Goal: Task Accomplishment & Management: Use online tool/utility

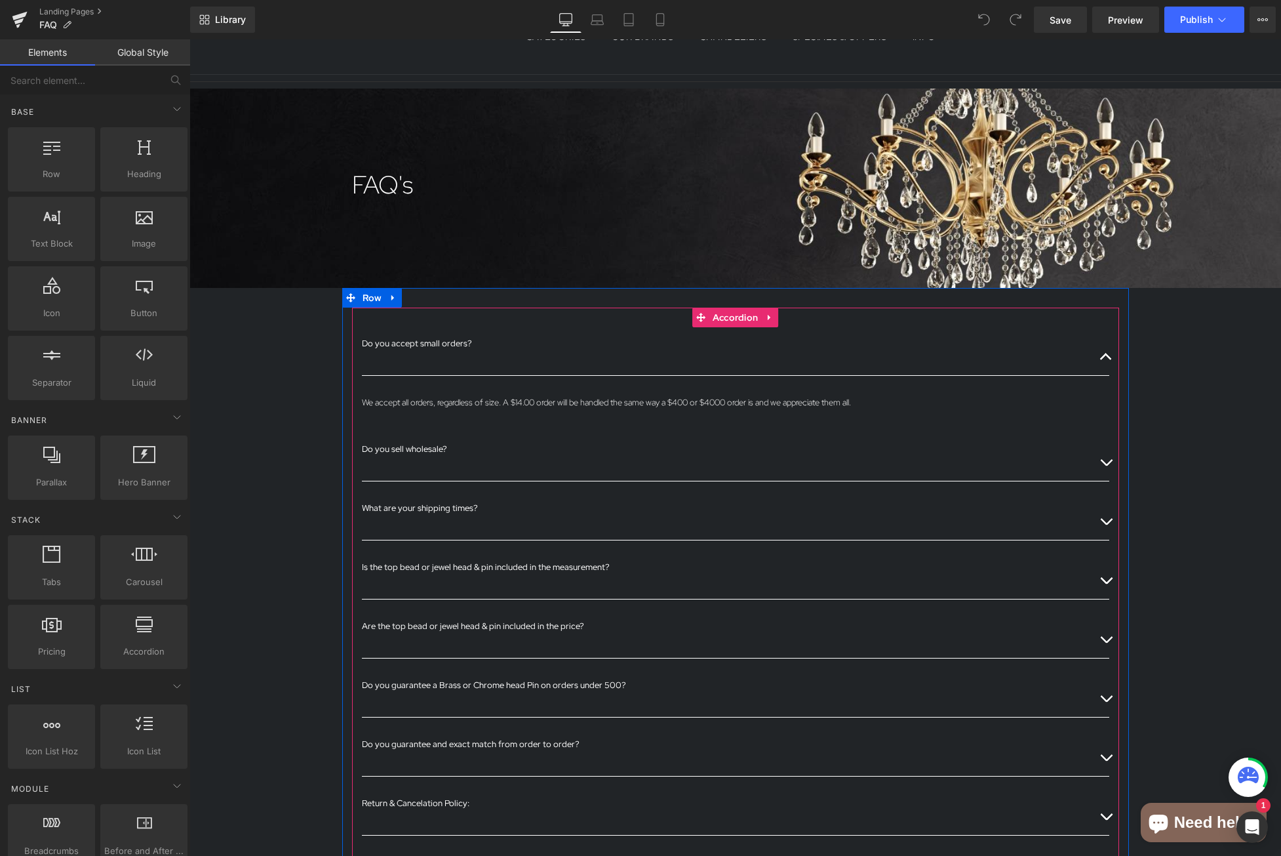
scroll to position [203, 0]
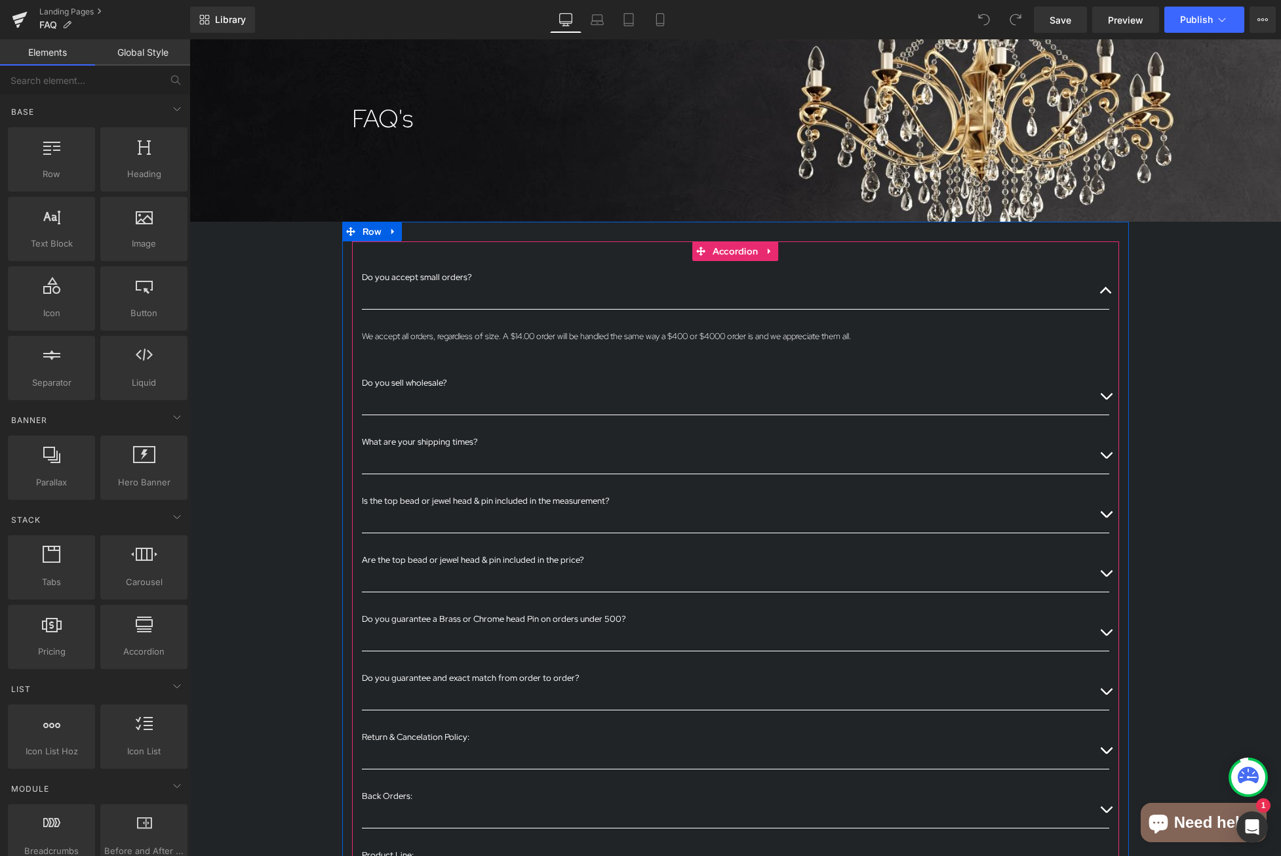
click at [1101, 455] on button "button" at bounding box center [1106, 454] width 26 height 58
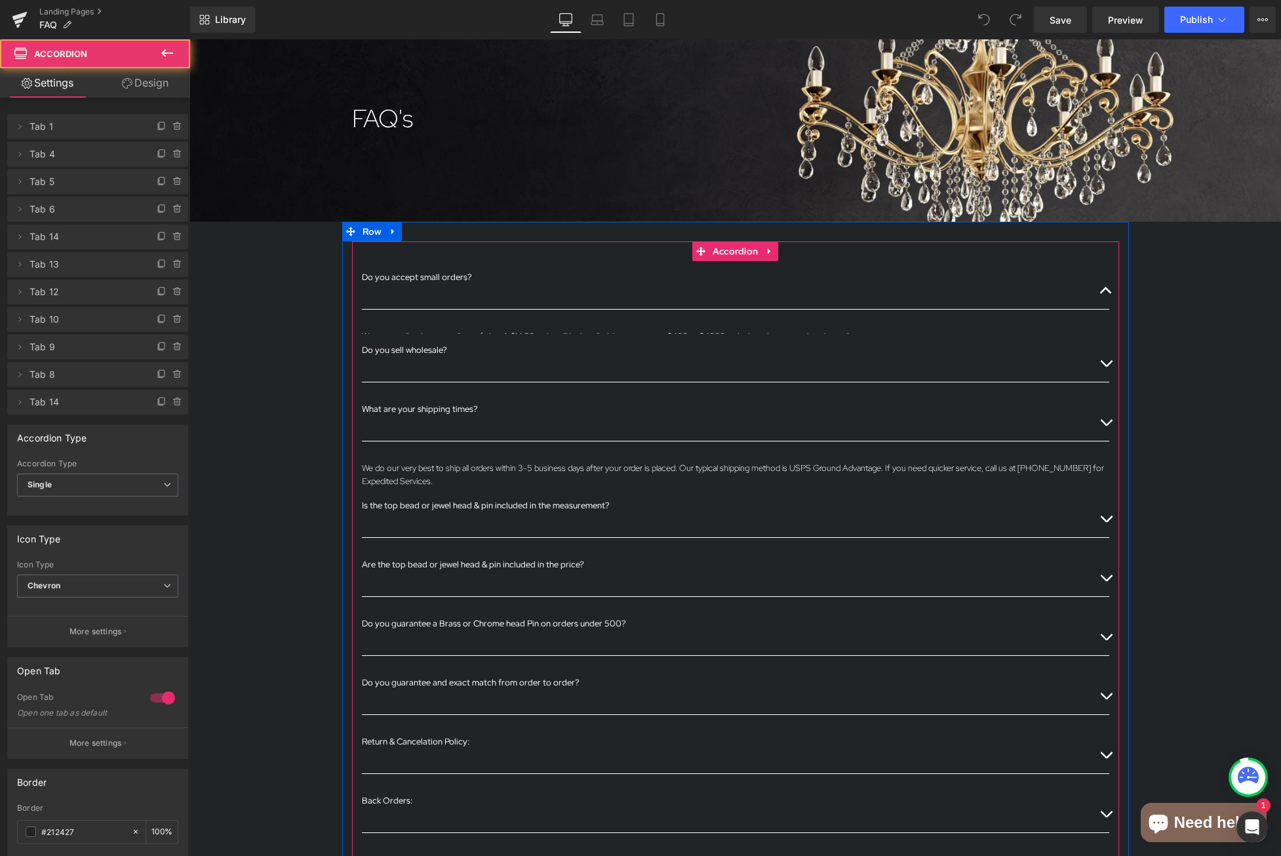
click at [1105, 462] on div "We do our very best to ship all orders within 3-5 business days after your orde…" at bounding box center [735, 475] width 747 height 26
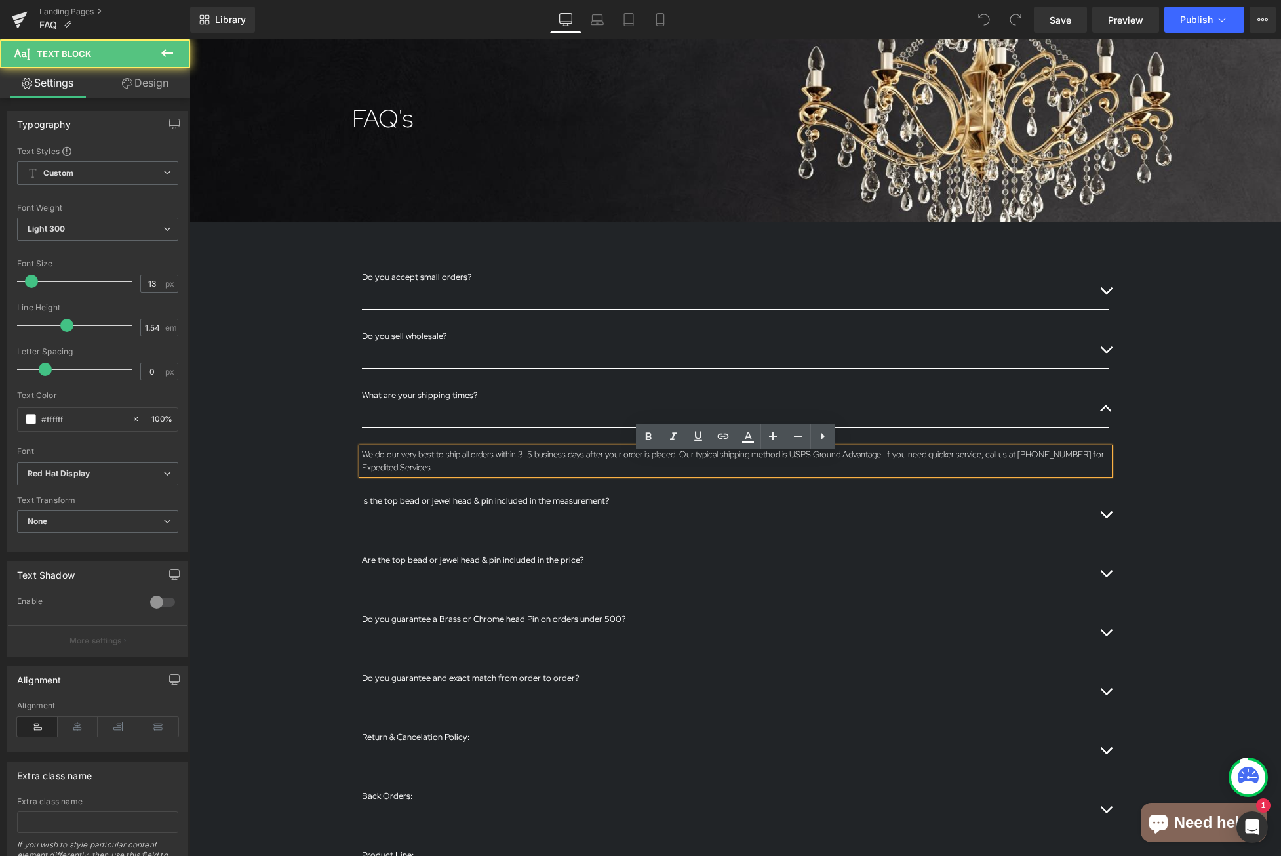
click at [743, 457] on p "We do our very best to ship all orders within 3-5 business days after your orde…" at bounding box center [735, 461] width 747 height 26
drag, startPoint x: 888, startPoint y: 455, endPoint x: 999, endPoint y: 458, distance: 110.8
click at [889, 455] on p "We do our very best to ship all orders within 3-5 business days after your orde…" at bounding box center [735, 461] width 747 height 26
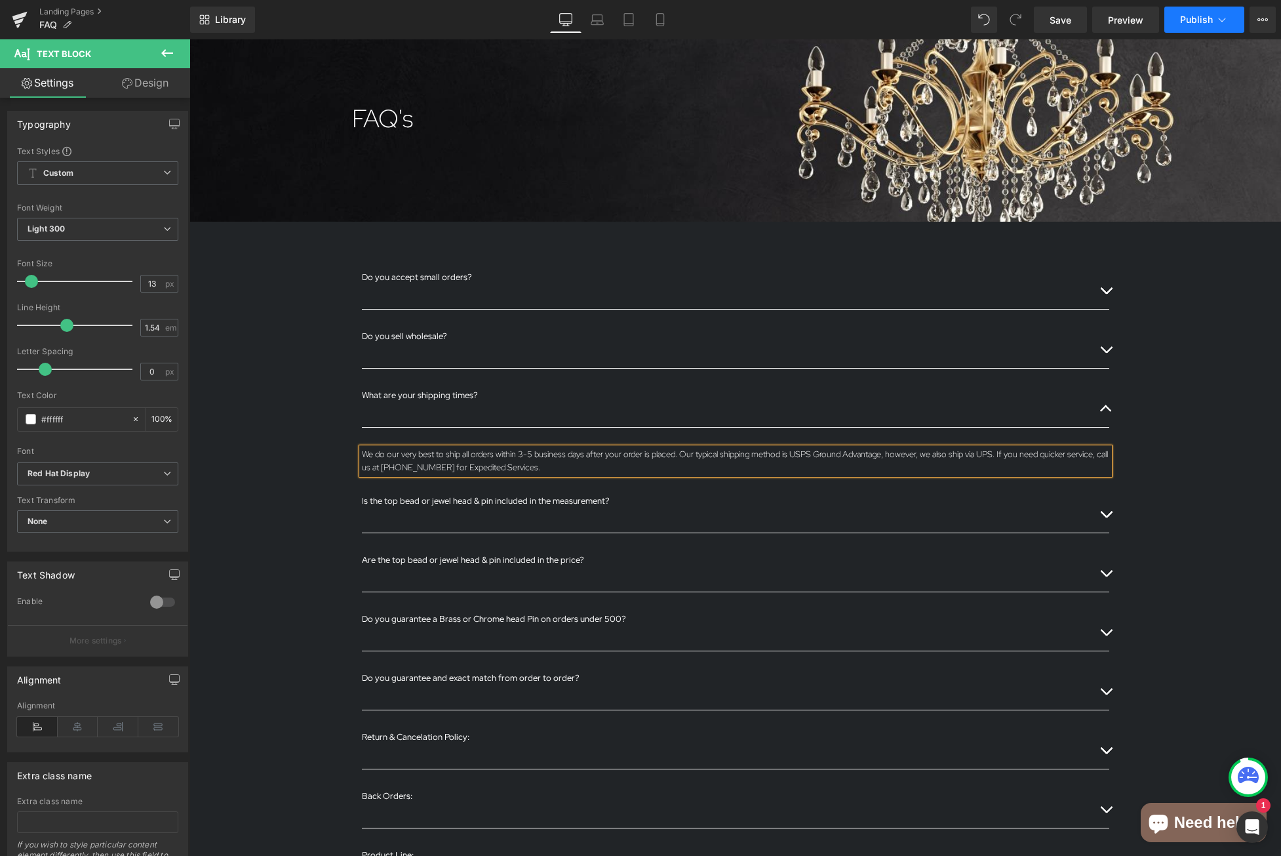
click at [1194, 18] on span "Publish" at bounding box center [1196, 19] width 33 height 10
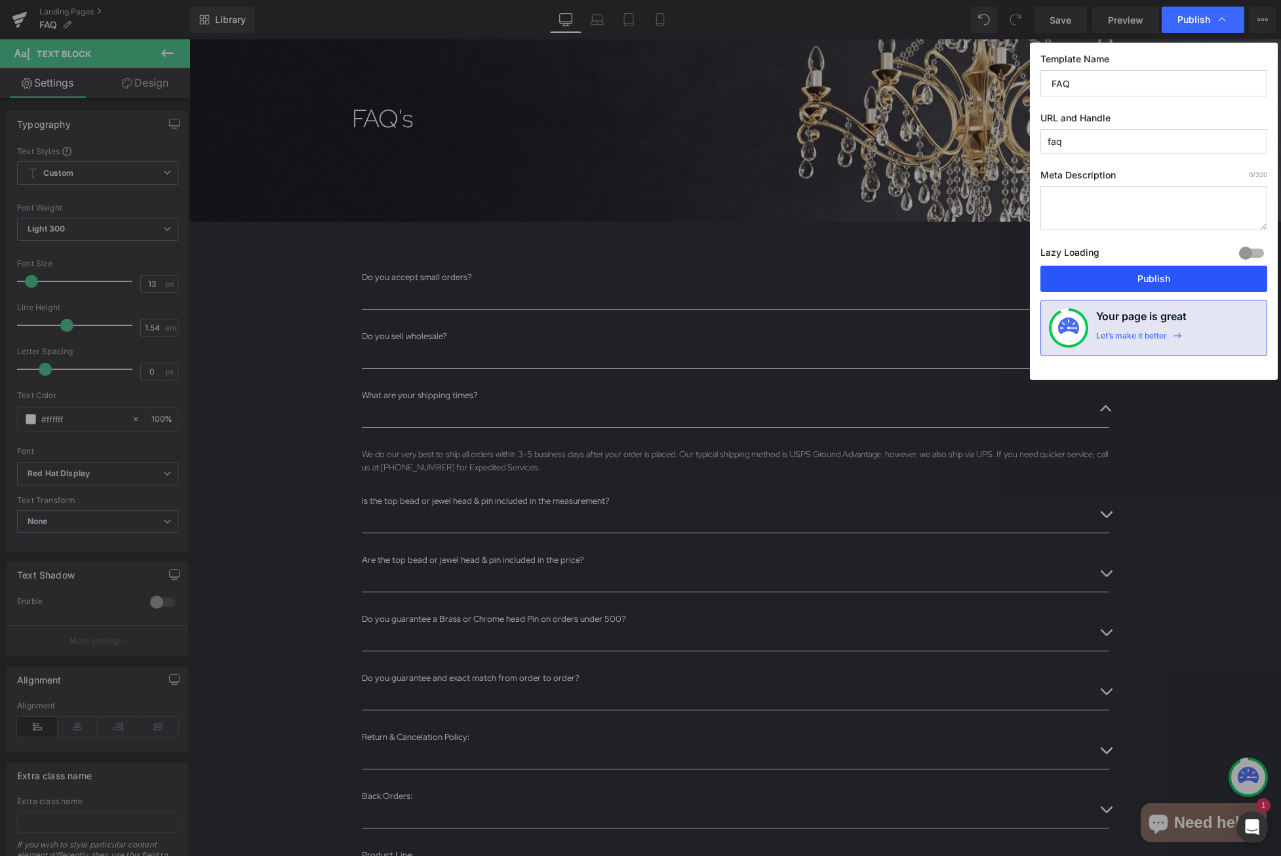
click at [1175, 273] on button "Publish" at bounding box center [1153, 279] width 227 height 26
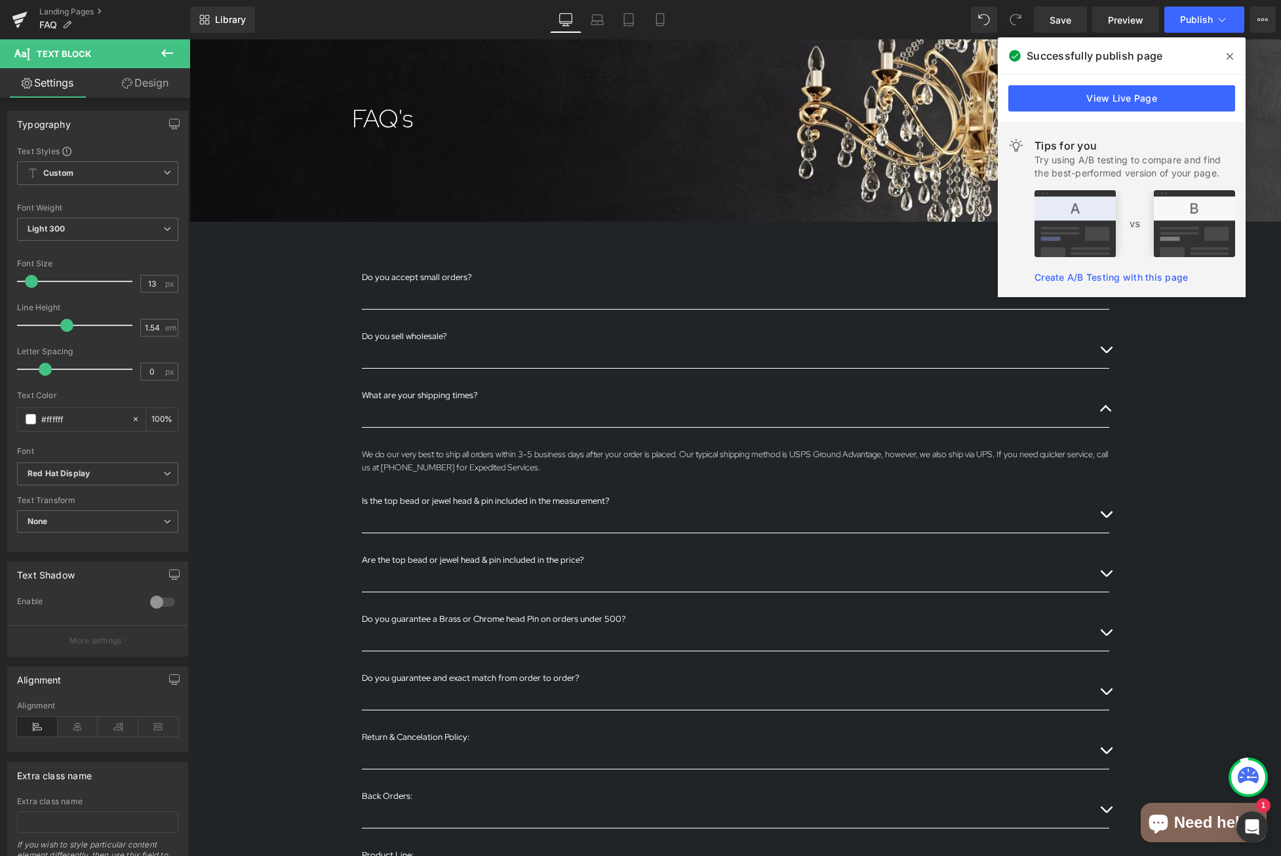
drag, startPoint x: 1231, startPoint y: 56, endPoint x: 649, endPoint y: 2, distance: 584.0
click at [1231, 56] on icon at bounding box center [1230, 56] width 7 height 10
